Goal: Task Accomplishment & Management: Use online tool/utility

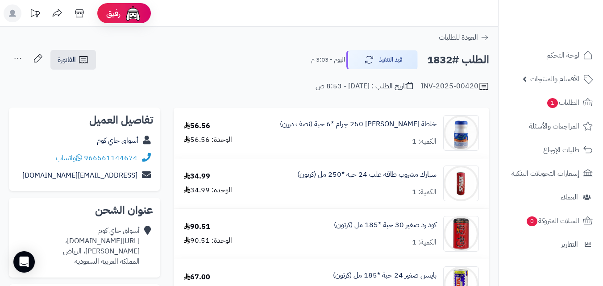
scroll to position [655, 0]
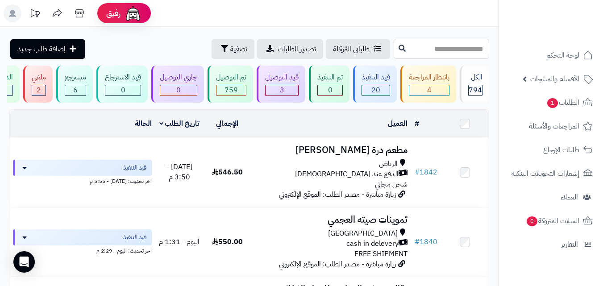
click at [415, 51] on input "text" at bounding box center [441, 49] width 95 height 20
type input "****"
click at [395, 48] on button at bounding box center [401, 48] width 13 height 17
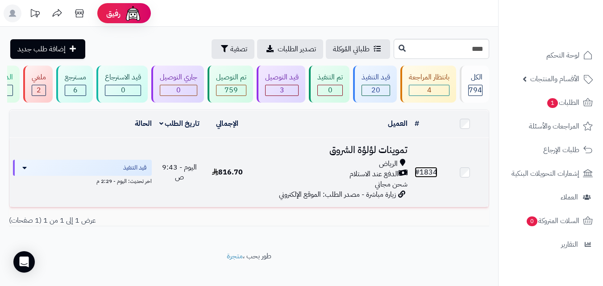
click at [428, 178] on link "# 1834" at bounding box center [426, 172] width 23 height 11
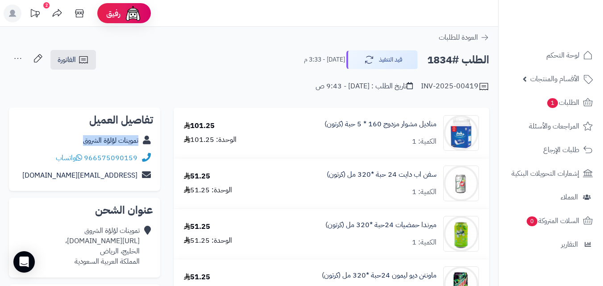
copy div "تموينات لؤلؤة الشروق"
drag, startPoint x: 73, startPoint y: 143, endPoint x: 155, endPoint y: 141, distance: 82.6
click at [155, 142] on div "تفاصيل العميل تموينات لؤلؤة الشروق 966575090159 واتساب shorooq@kjh.com" at bounding box center [84, 150] width 151 height 84
copy link "مناديل مشوار مزدوج 160"
drag, startPoint x: 438, startPoint y: 124, endPoint x: 367, endPoint y: 141, distance: 72.9
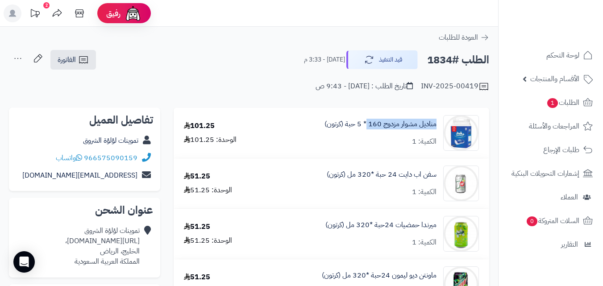
click at [367, 141] on div "مناديل مشوار مزدوج 160 * 5 حبة (كرتون) الكمية: 1" at bounding box center [375, 133] width 220 height 36
click at [74, 55] on span "الفاتورة" at bounding box center [67, 59] width 18 height 11
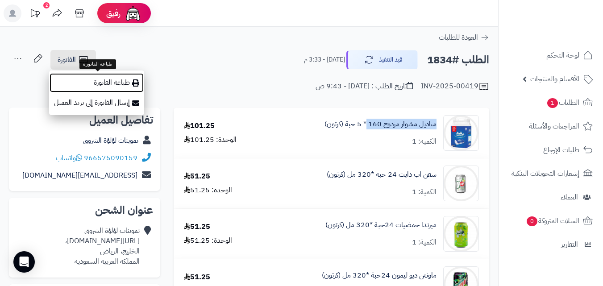
click at [117, 83] on link "طباعة الفاتورة" at bounding box center [96, 83] width 95 height 20
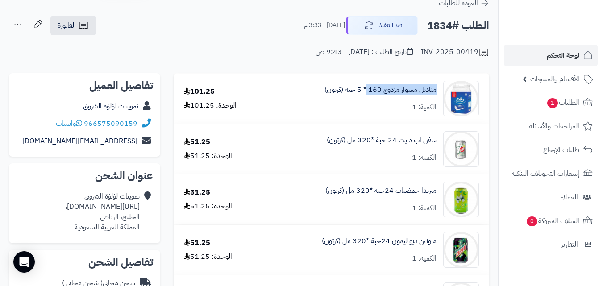
scroll to position [30, 0]
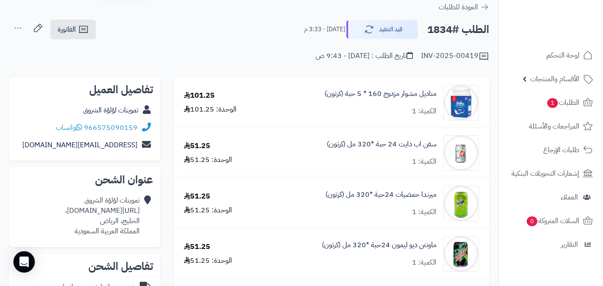
drag, startPoint x: 15, startPoint y: 0, endPoint x: 101, endPoint y: 20, distance: 88.9
click at [101, 20] on div "الطلب #1834 قيد التنفيذ اليوم - 3:33 م الفاتورة طباعة الفاتورة إرسال الفاتورة إ…" at bounding box center [249, 29] width 480 height 21
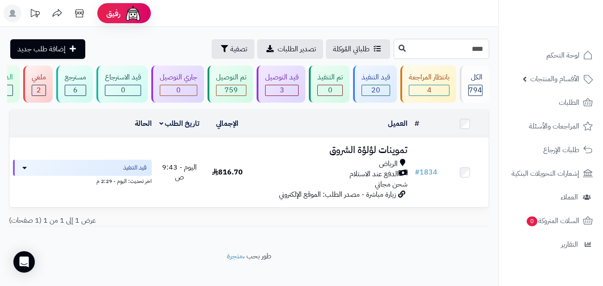
click at [394, 46] on input "****" at bounding box center [441, 49] width 95 height 20
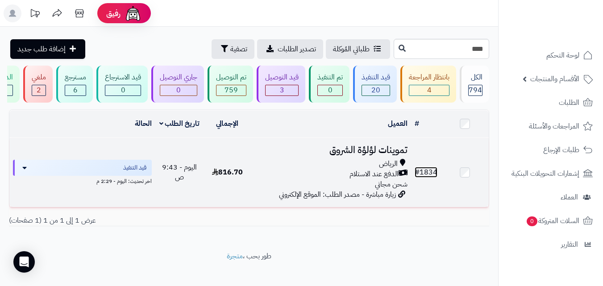
click at [433, 178] on link "# 1834" at bounding box center [426, 172] width 23 height 11
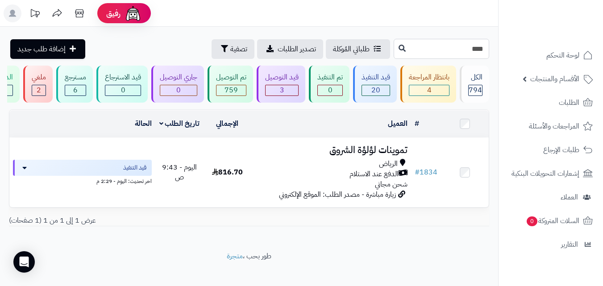
click at [436, 48] on input "****" at bounding box center [441, 49] width 95 height 20
type input "*"
type input "****"
click at [398, 47] on icon at bounding box center [401, 47] width 7 height 7
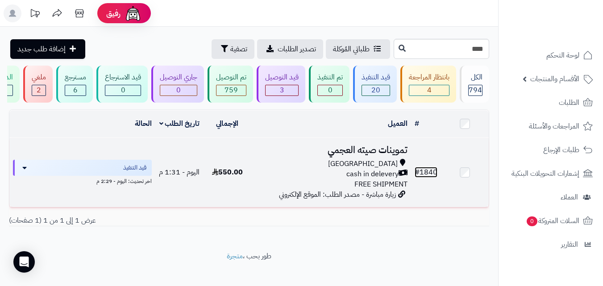
click at [429, 177] on link "# 1840" at bounding box center [426, 172] width 23 height 11
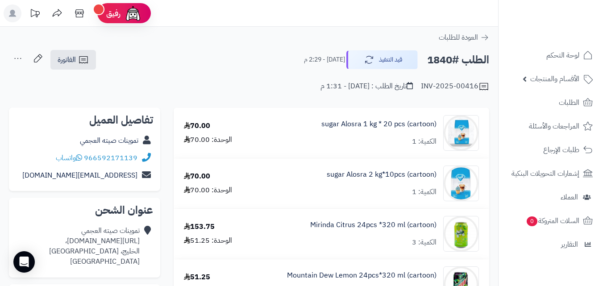
copy div "تموينات صيته العجمي"
drag, startPoint x: 70, startPoint y: 143, endPoint x: 143, endPoint y: 149, distance: 73.9
click at [143, 149] on div "تفاصيل العميل تموينات صيته العجمي 966592171139 واتساب Setaah@ghjgg.com" at bounding box center [84, 150] width 151 height 84
copy div "تموينات صيته العجمي"
drag, startPoint x: 142, startPoint y: 142, endPoint x: 70, endPoint y: 145, distance: 72.4
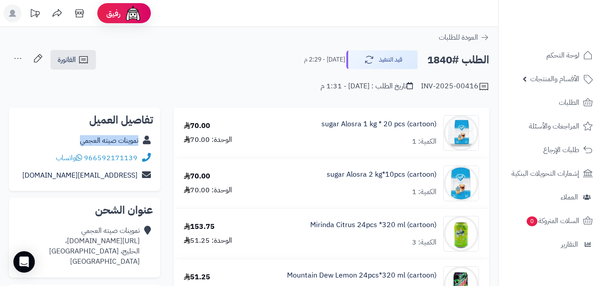
click at [70, 145] on div "تموينات صيته العجمي" at bounding box center [84, 140] width 137 height 17
click at [86, 59] on icon at bounding box center [83, 59] width 11 height 11
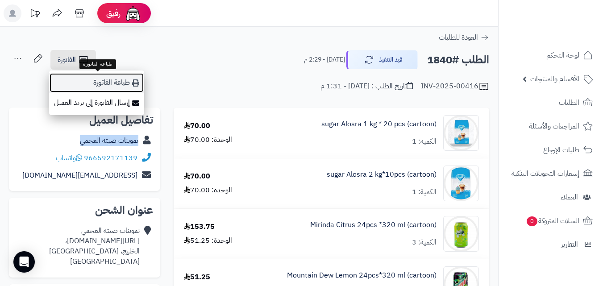
click at [104, 79] on link "طباعة الفاتورة" at bounding box center [96, 83] width 95 height 20
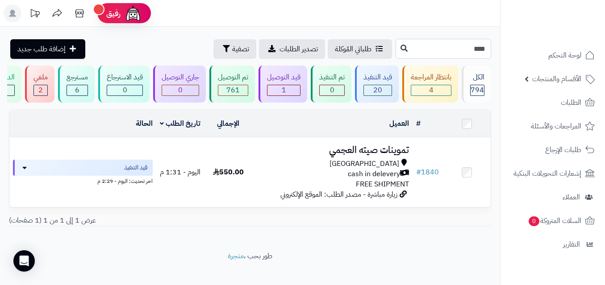
click at [430, 47] on input "****" at bounding box center [442, 49] width 95 height 20
type input "*"
type input "****"
click at [400, 47] on icon at bounding box center [403, 47] width 7 height 7
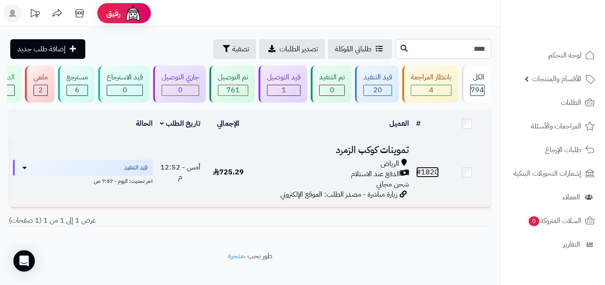
click at [431, 175] on link "# 1820" at bounding box center [427, 172] width 23 height 11
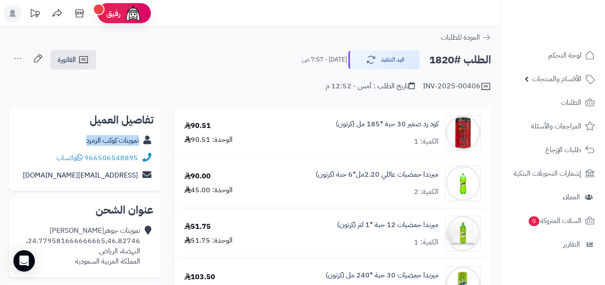
copy div "تموينات كوكب الزمرد"
drag, startPoint x: 81, startPoint y: 138, endPoint x: 154, endPoint y: 149, distance: 73.9
click at [154, 149] on div "تفاصيل العميل تموينات كوكب الزمرد 966506548895 واتساب [EMAIL_ADDRESS][DOMAIN_NA…" at bounding box center [85, 150] width 152 height 84
click at [81, 58] on icon at bounding box center [83, 59] width 11 height 11
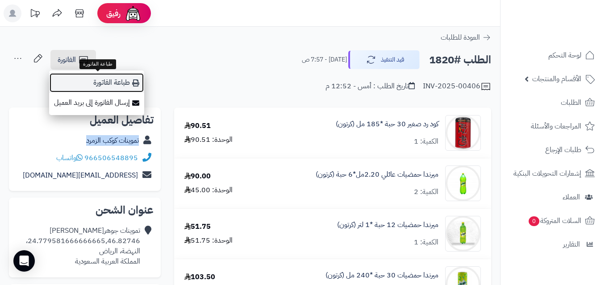
click at [114, 79] on link "طباعة الفاتورة" at bounding box center [96, 83] width 95 height 20
